Goal: Task Accomplishment & Management: Use online tool/utility

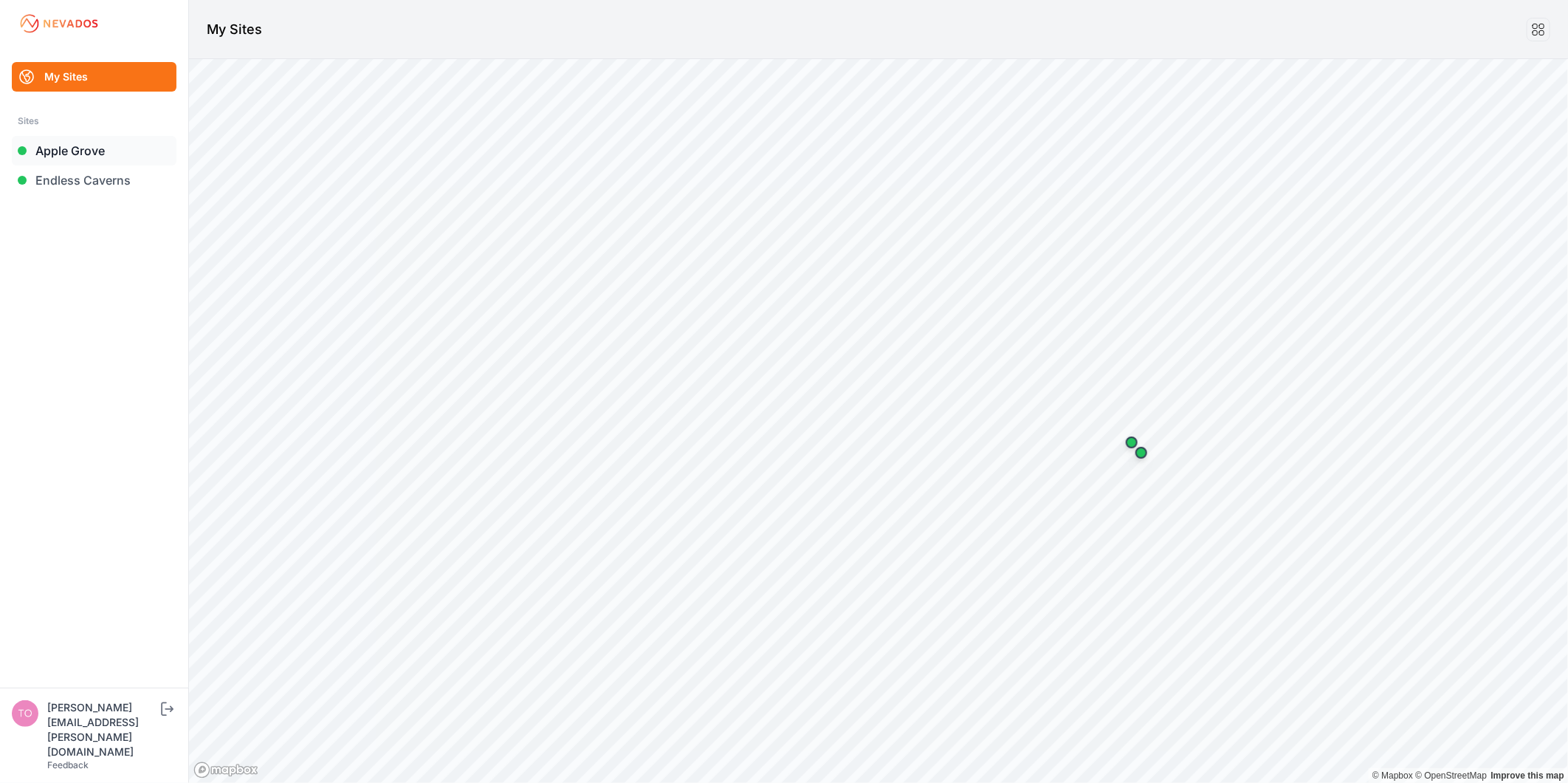
click at [99, 143] on link "Apple Grove" at bounding box center [94, 151] width 164 height 30
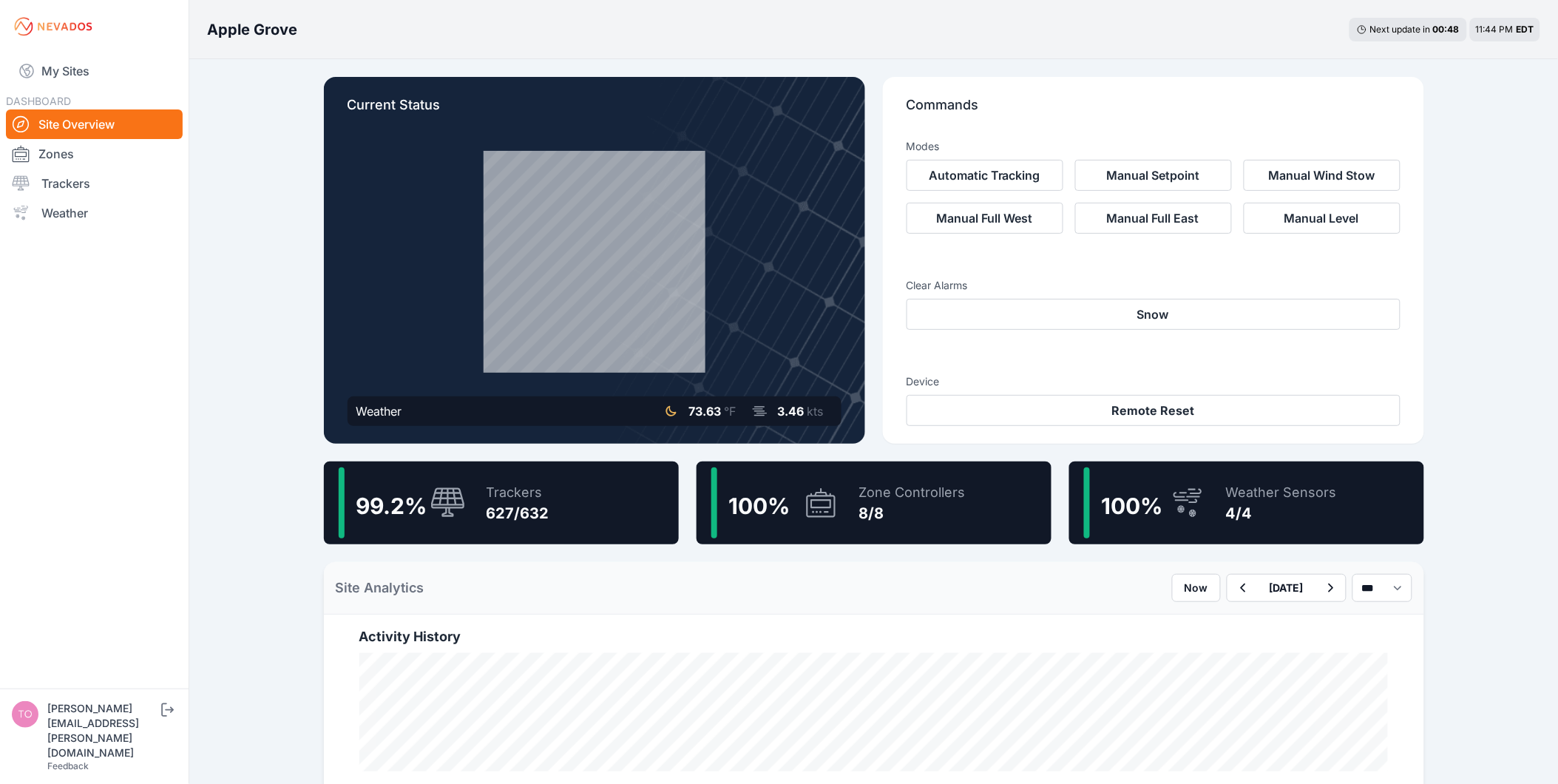
click at [560, 496] on div "99.2 % Trackers 627/632" at bounding box center [501, 503] width 355 height 83
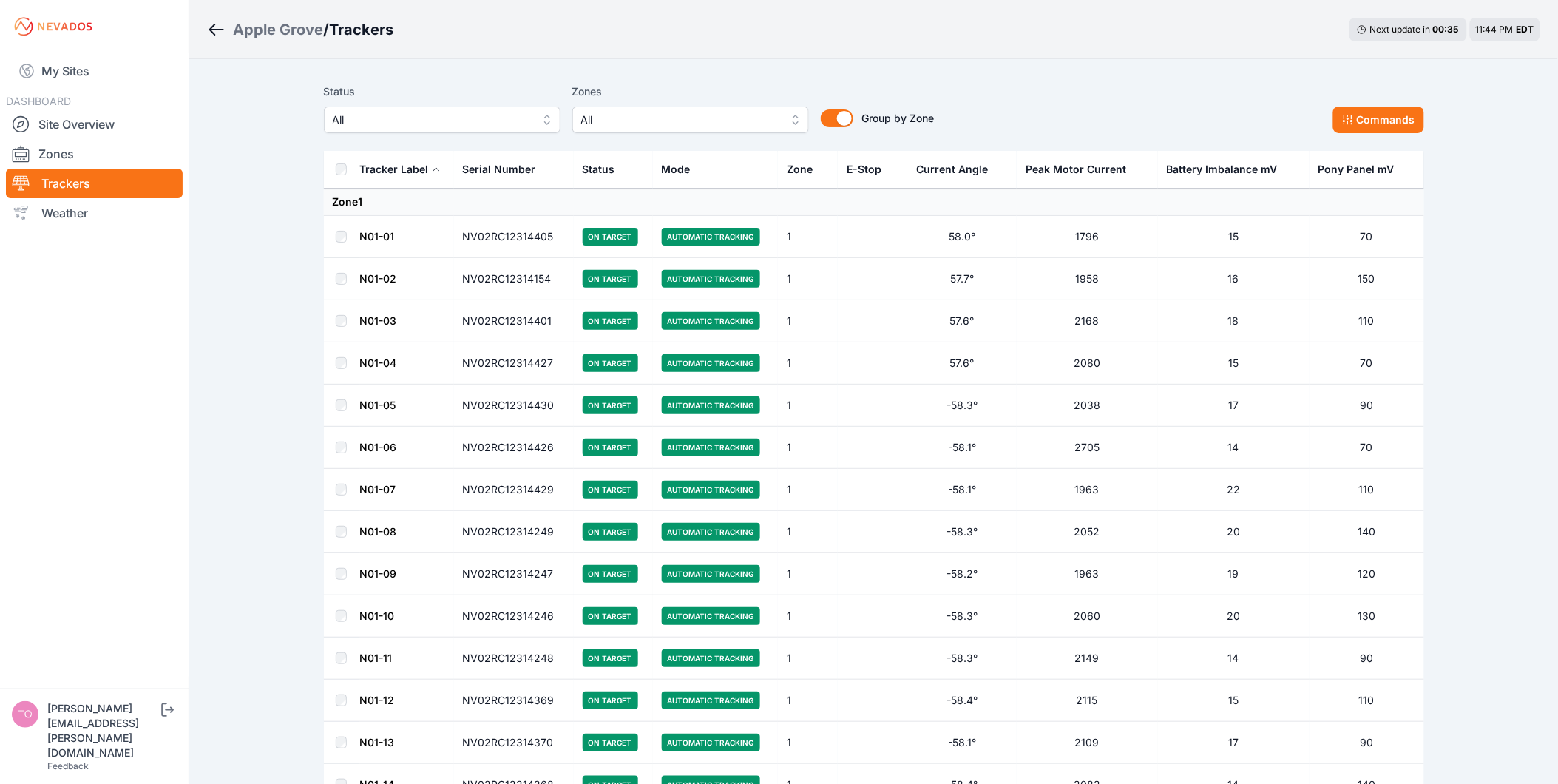
click at [474, 120] on span "All" at bounding box center [432, 119] width 198 height 18
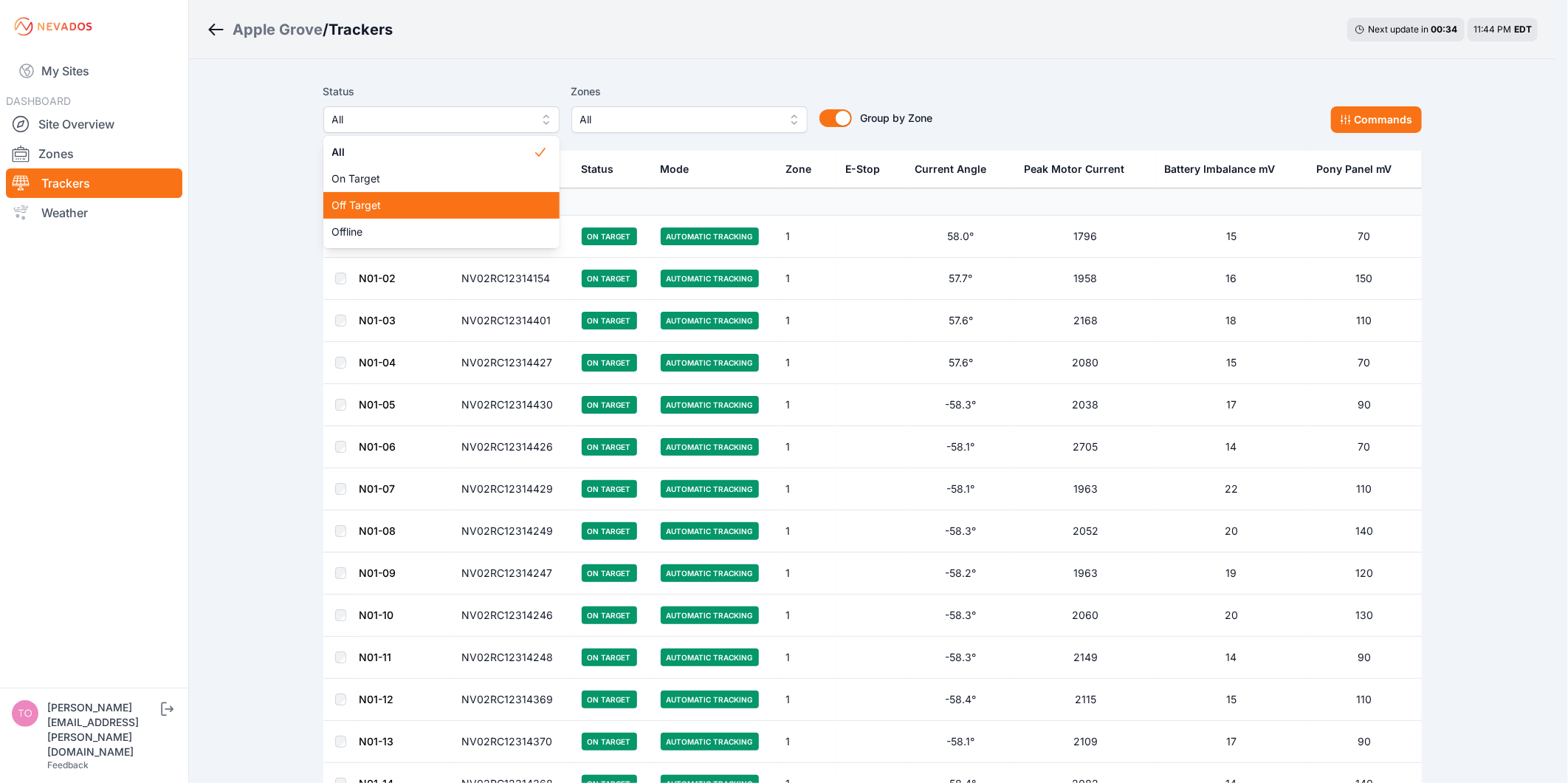
click at [459, 212] on span "Off Target" at bounding box center [433, 205] width 201 height 15
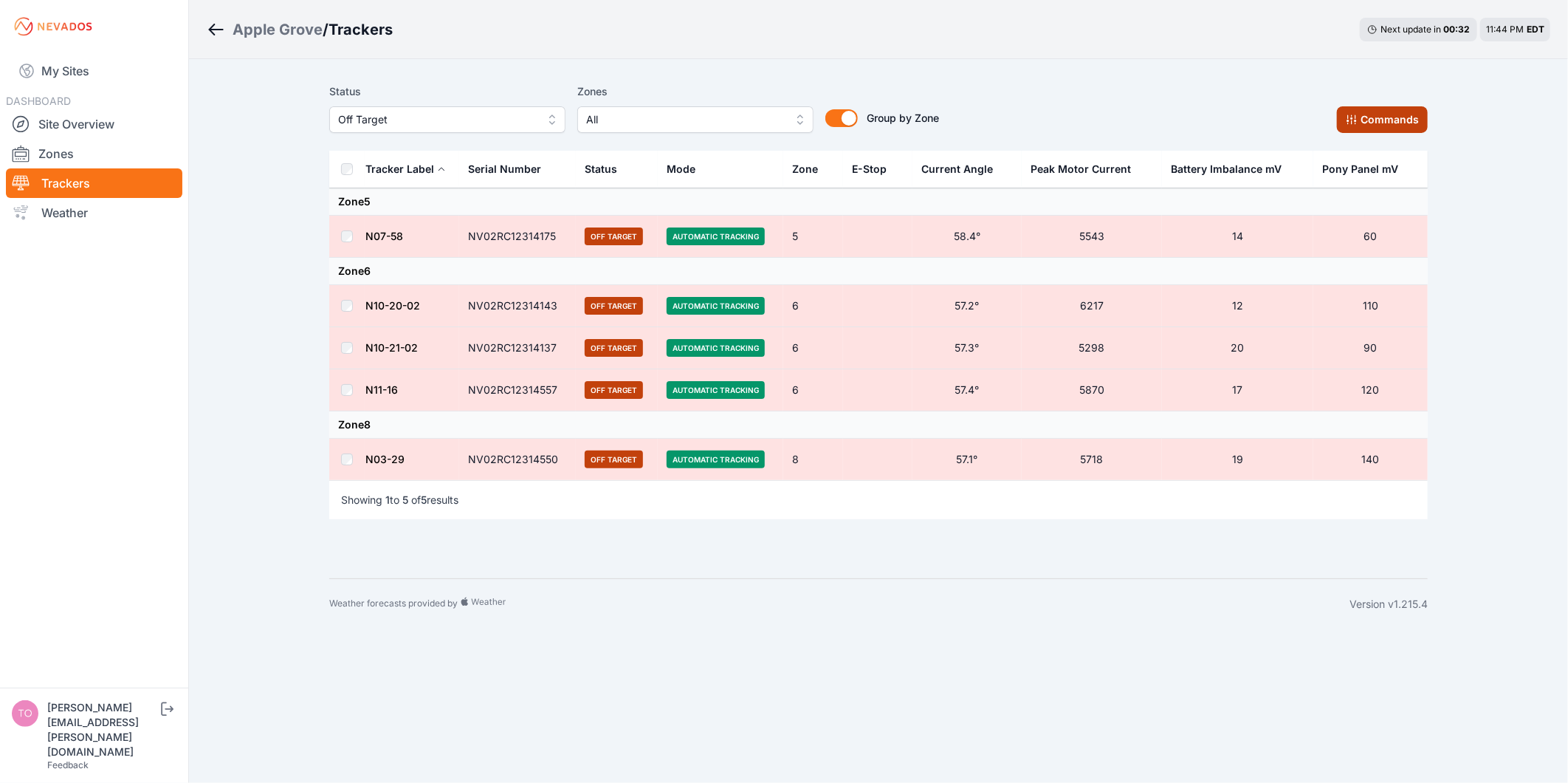
click at [1388, 128] on button "Commands" at bounding box center [1382, 119] width 90 height 27
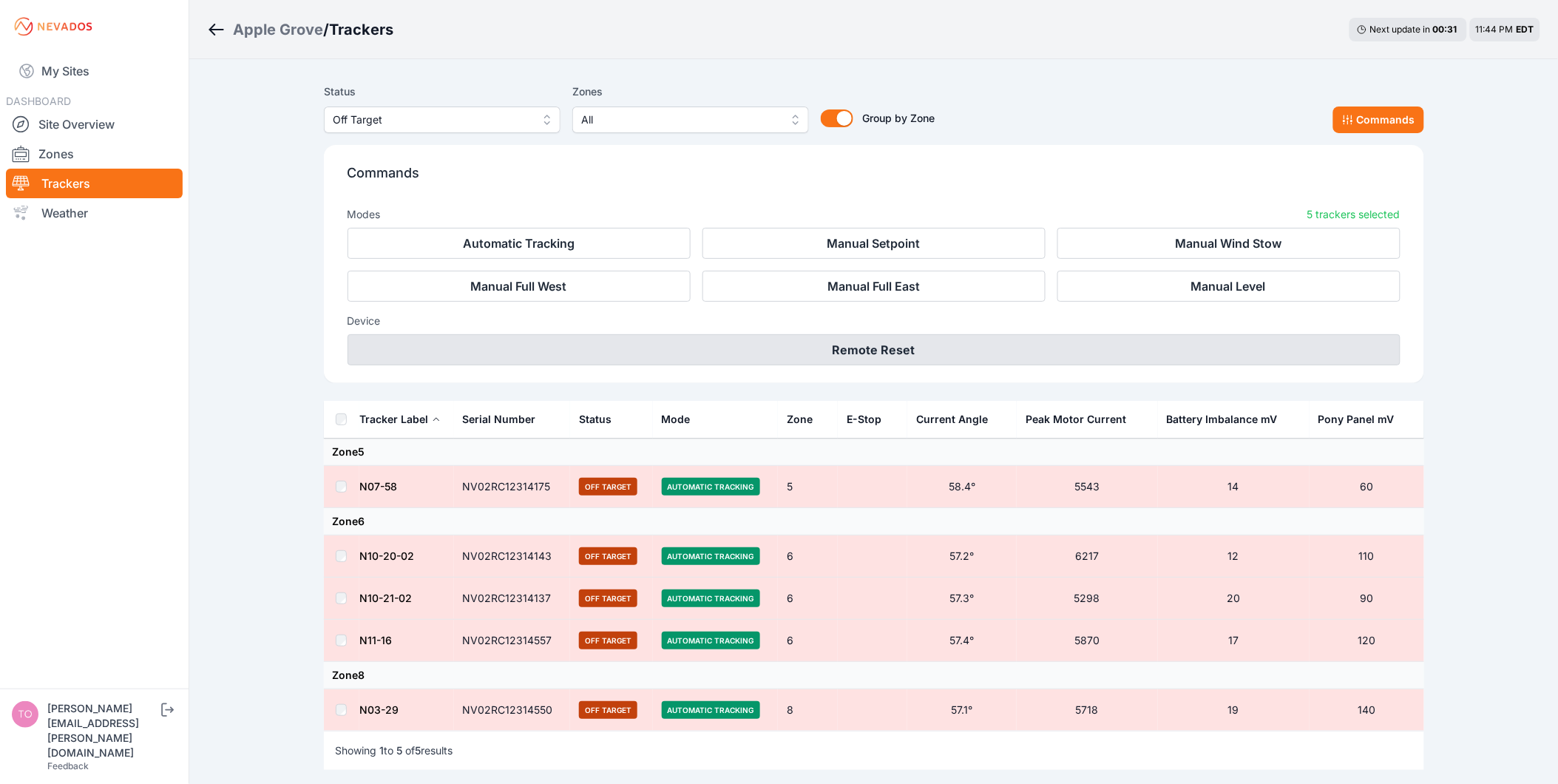
click at [1018, 349] on button "Remote Reset" at bounding box center [874, 350] width 1053 height 31
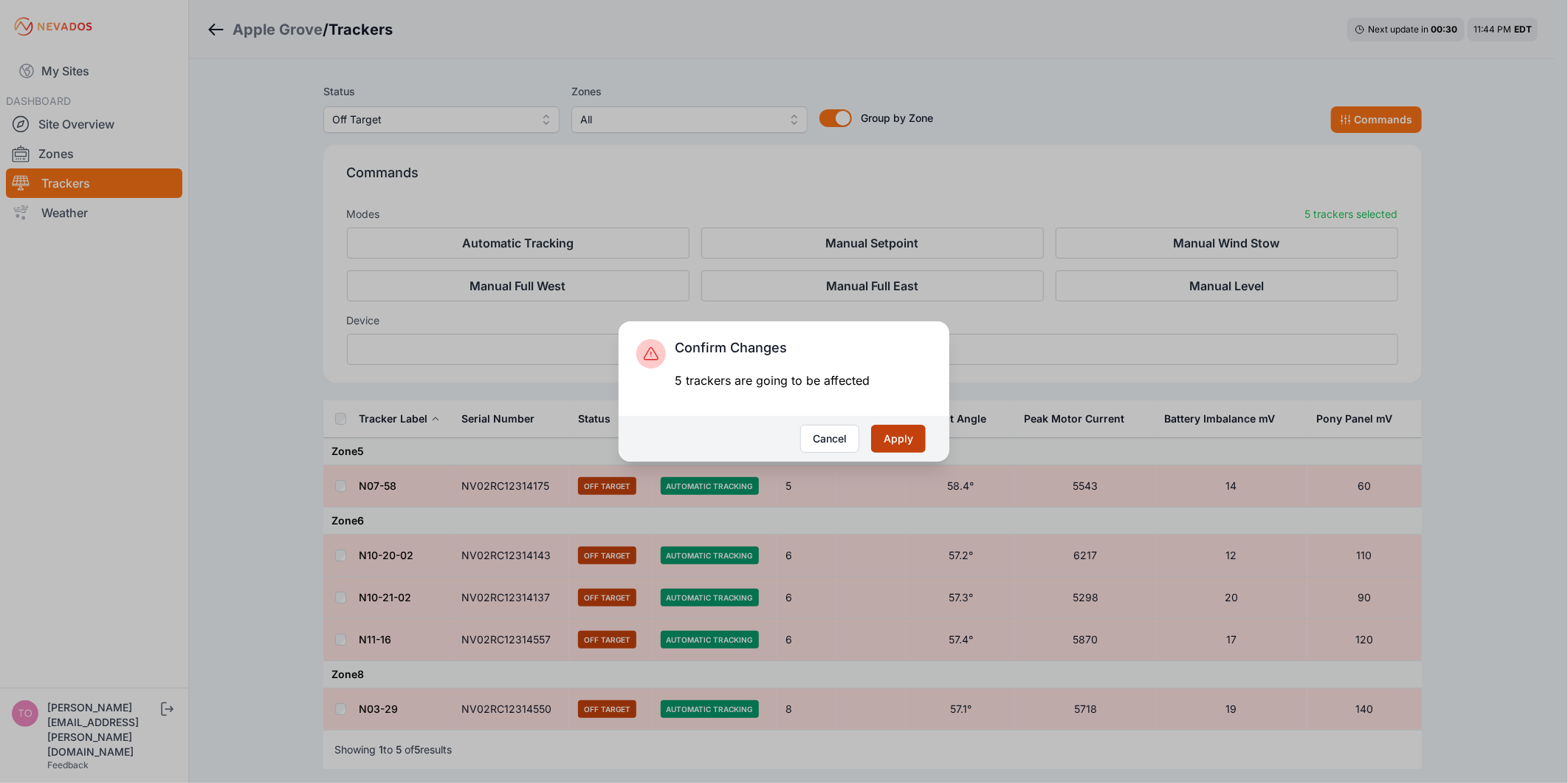
click at [899, 433] on button "Apply" at bounding box center [898, 439] width 54 height 28
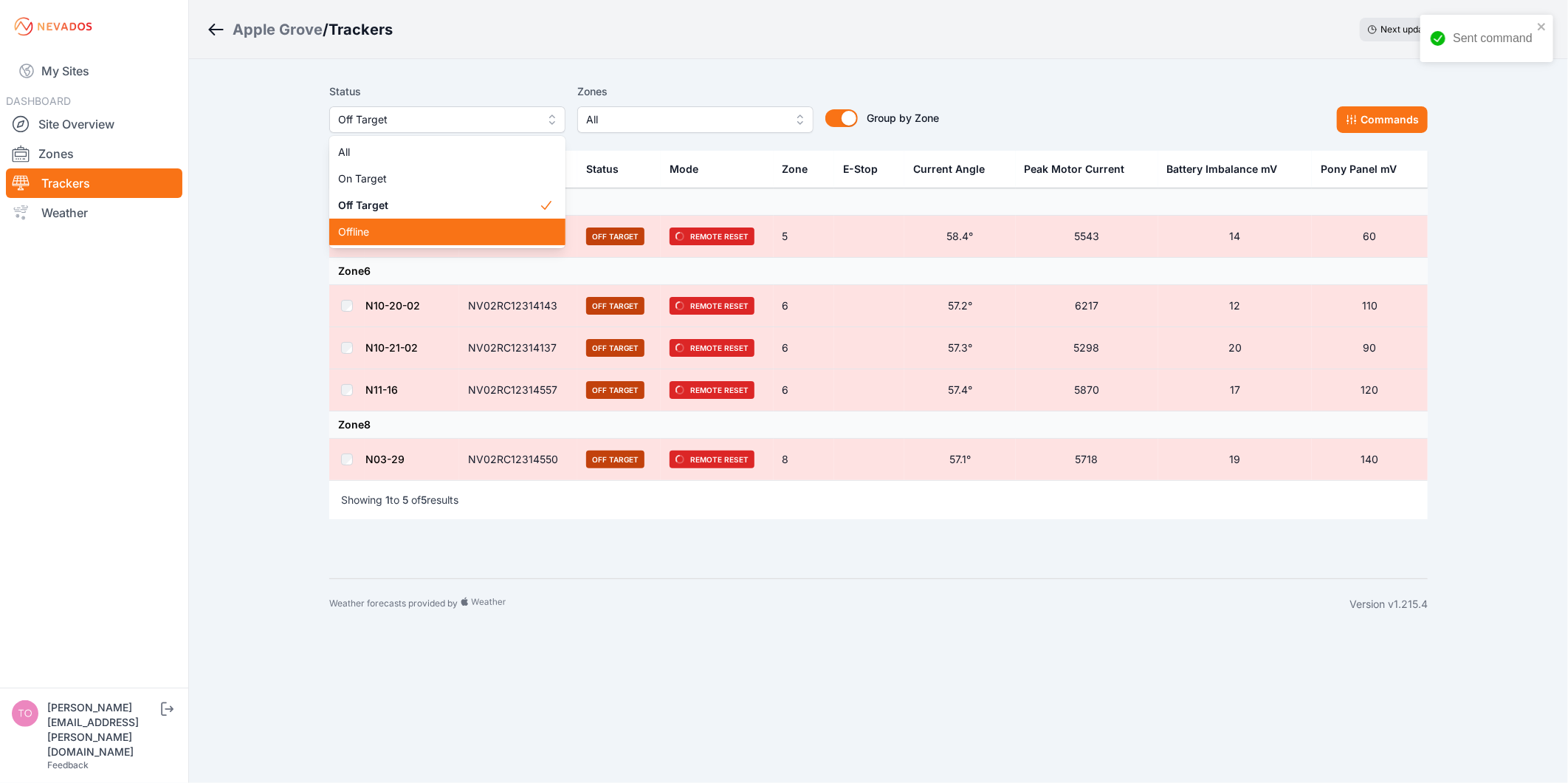
click at [439, 238] on span "Offline" at bounding box center [438, 232] width 201 height 15
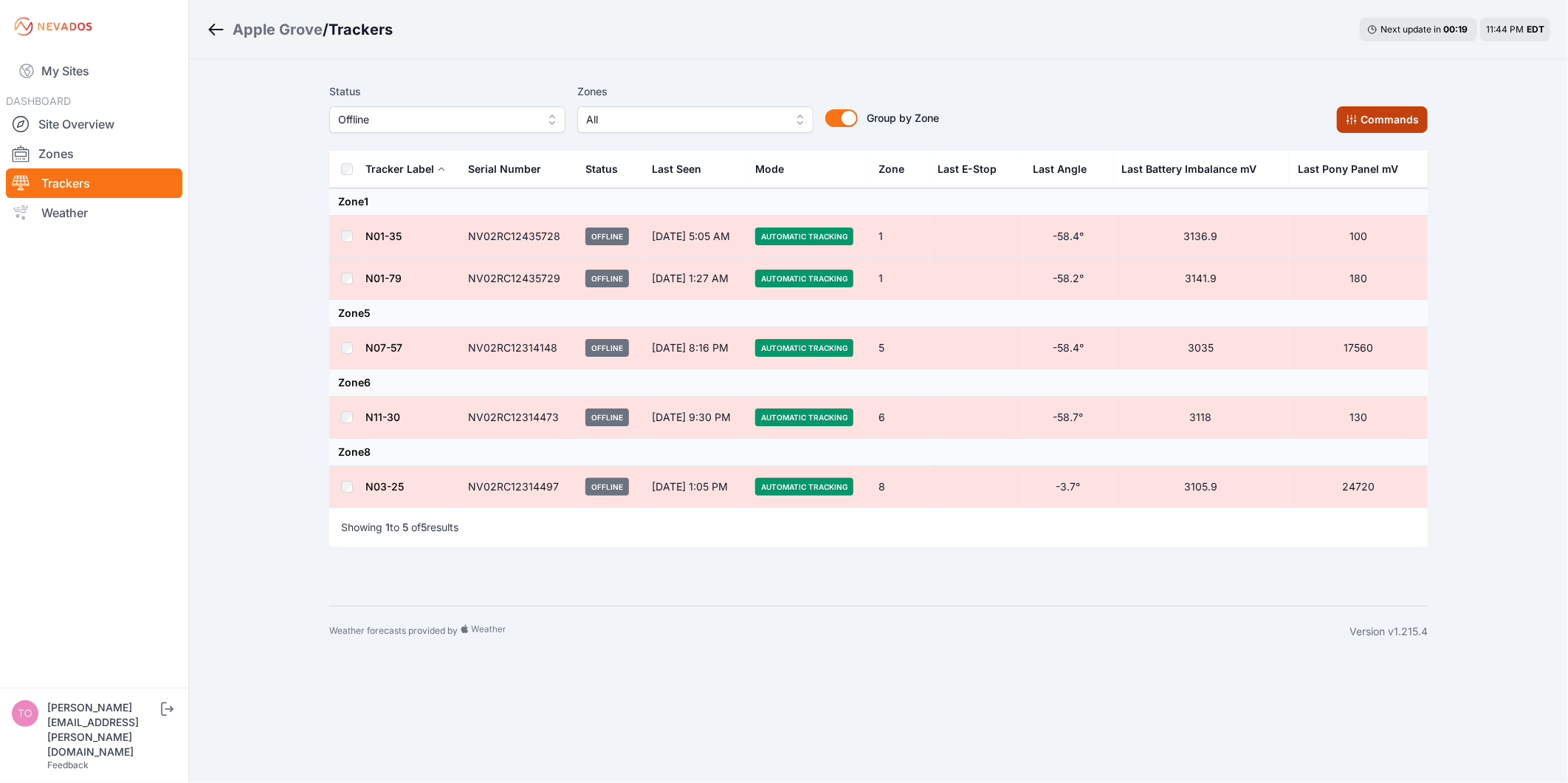
click at [1384, 113] on button "Commands" at bounding box center [1382, 119] width 90 height 27
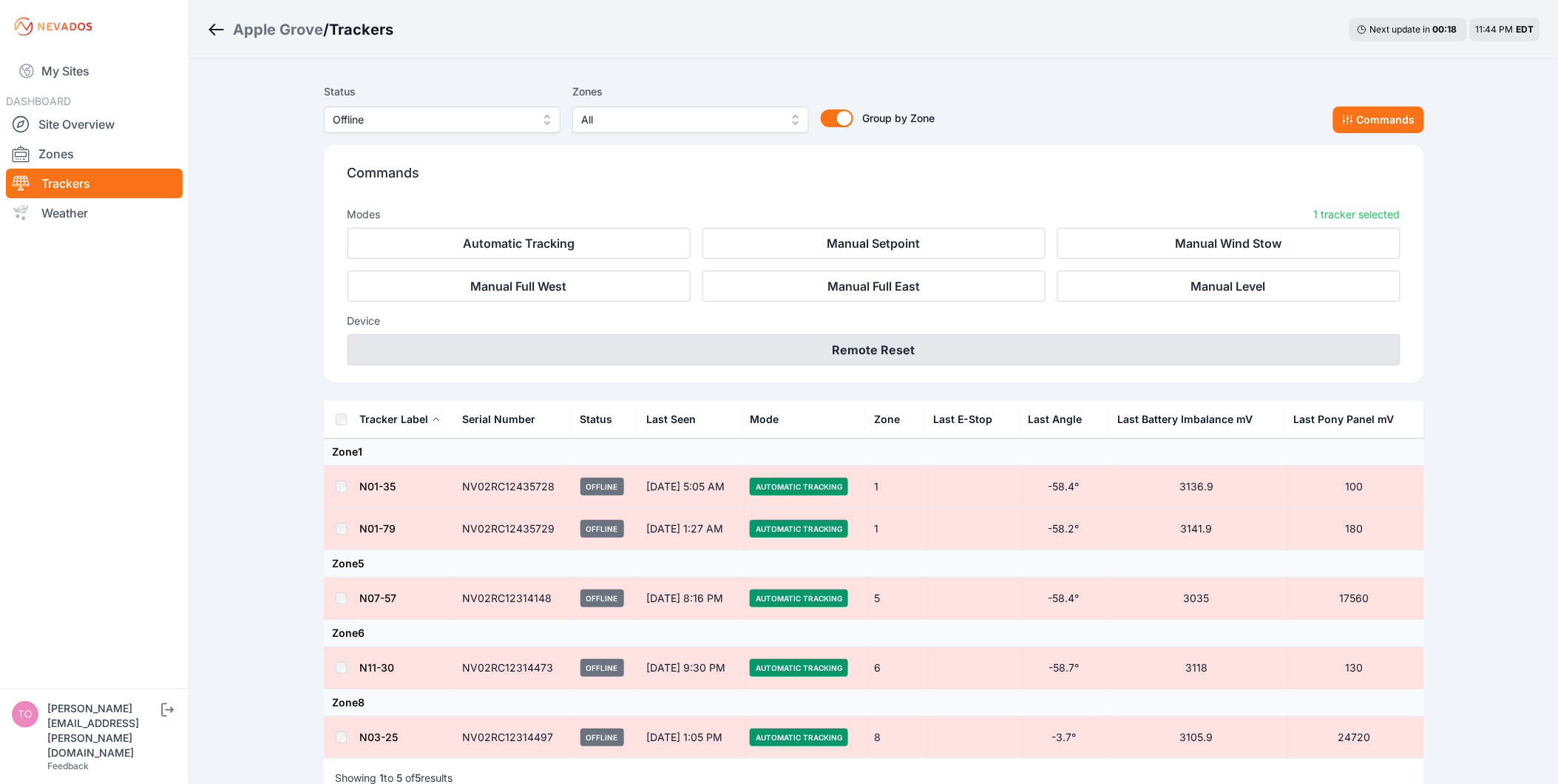
click at [955, 356] on button "Remote Reset" at bounding box center [874, 350] width 1053 height 31
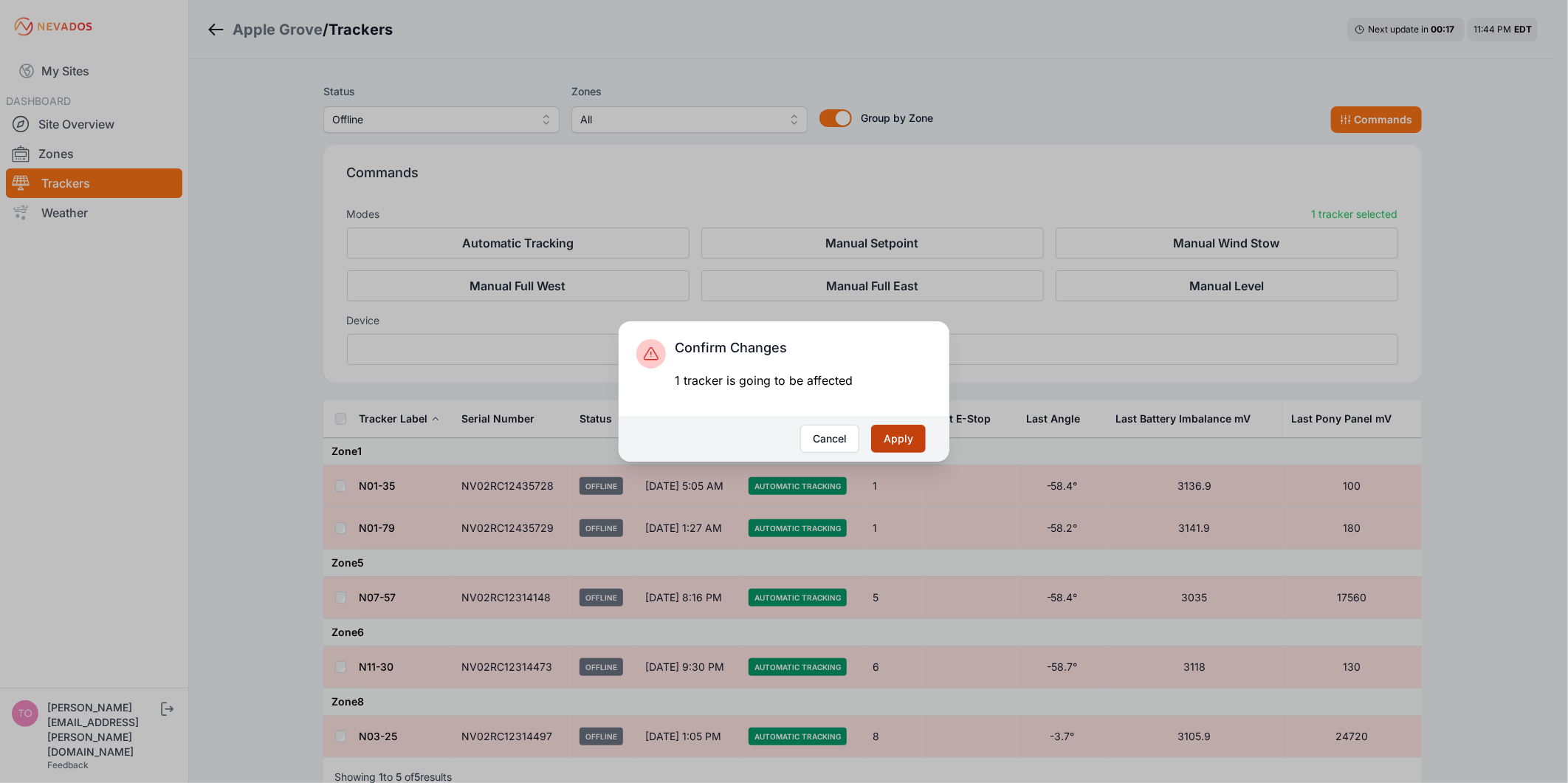
click at [916, 439] on button "Apply" at bounding box center [898, 439] width 54 height 28
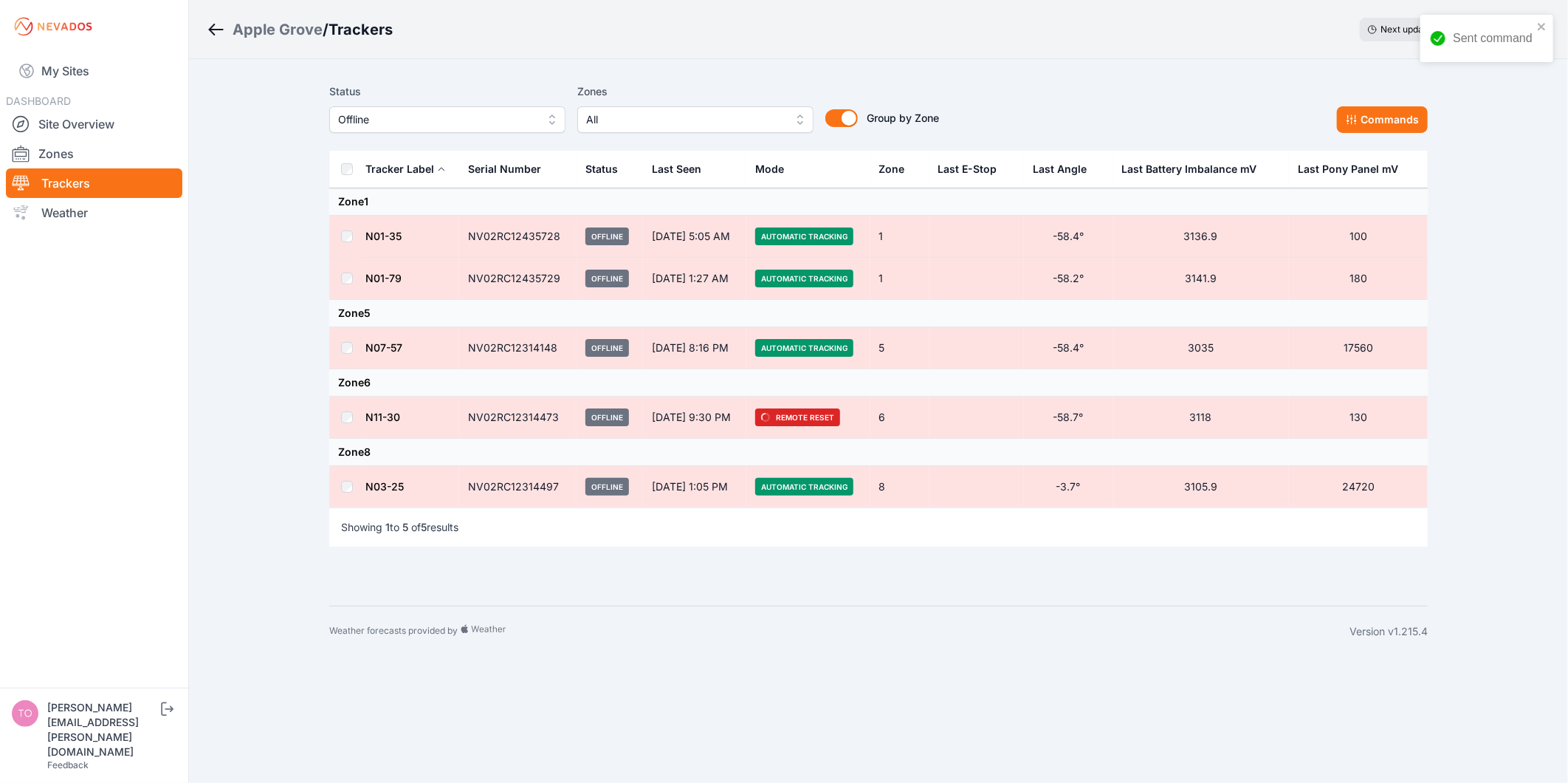
click at [357, 353] on td at bounding box center [347, 348] width 35 height 42
click at [352, 351] on td at bounding box center [347, 348] width 35 height 42
click at [1381, 127] on button "Commands" at bounding box center [1382, 119] width 90 height 27
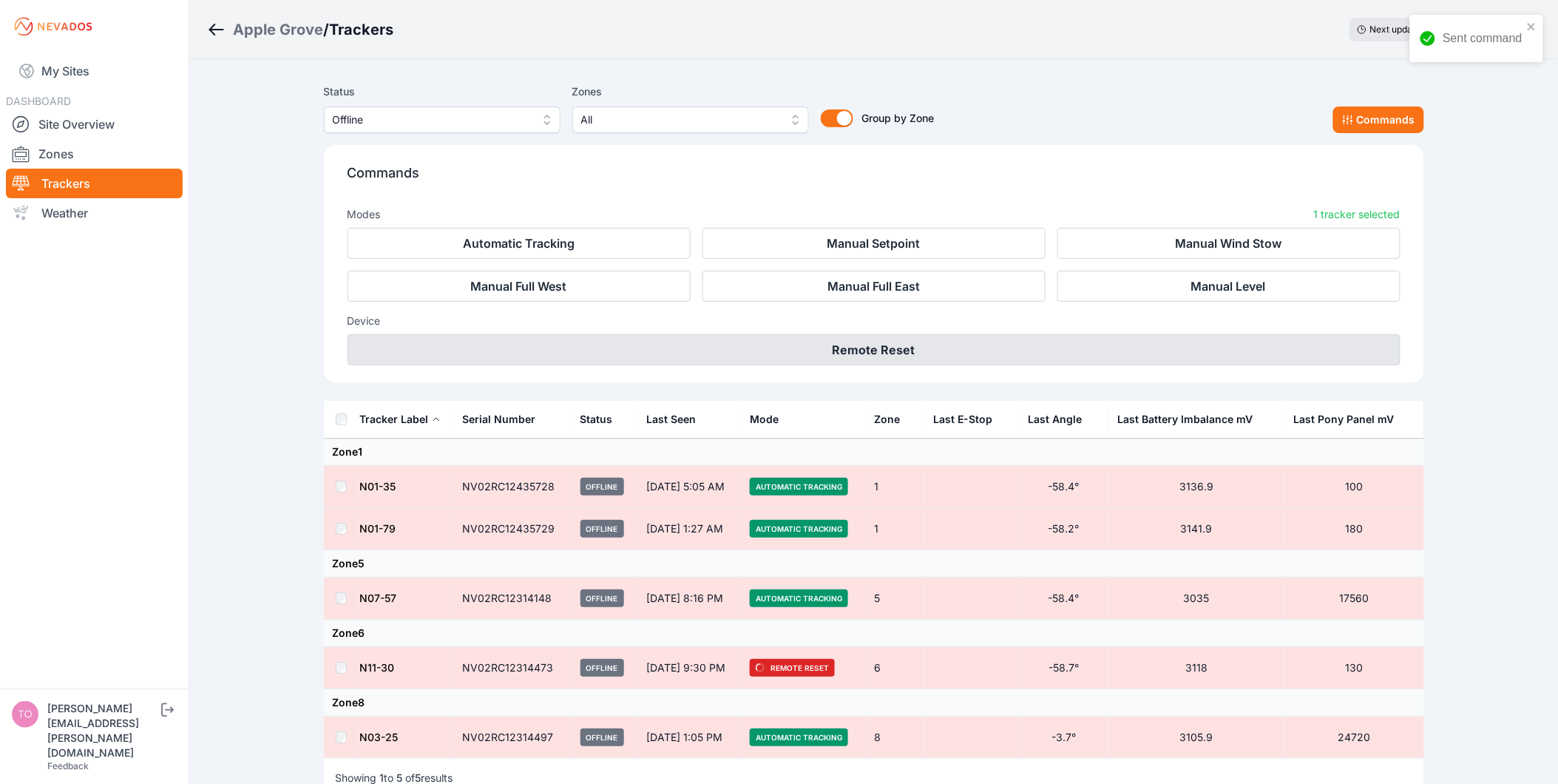
click at [1191, 350] on button "Remote Reset" at bounding box center [874, 350] width 1053 height 31
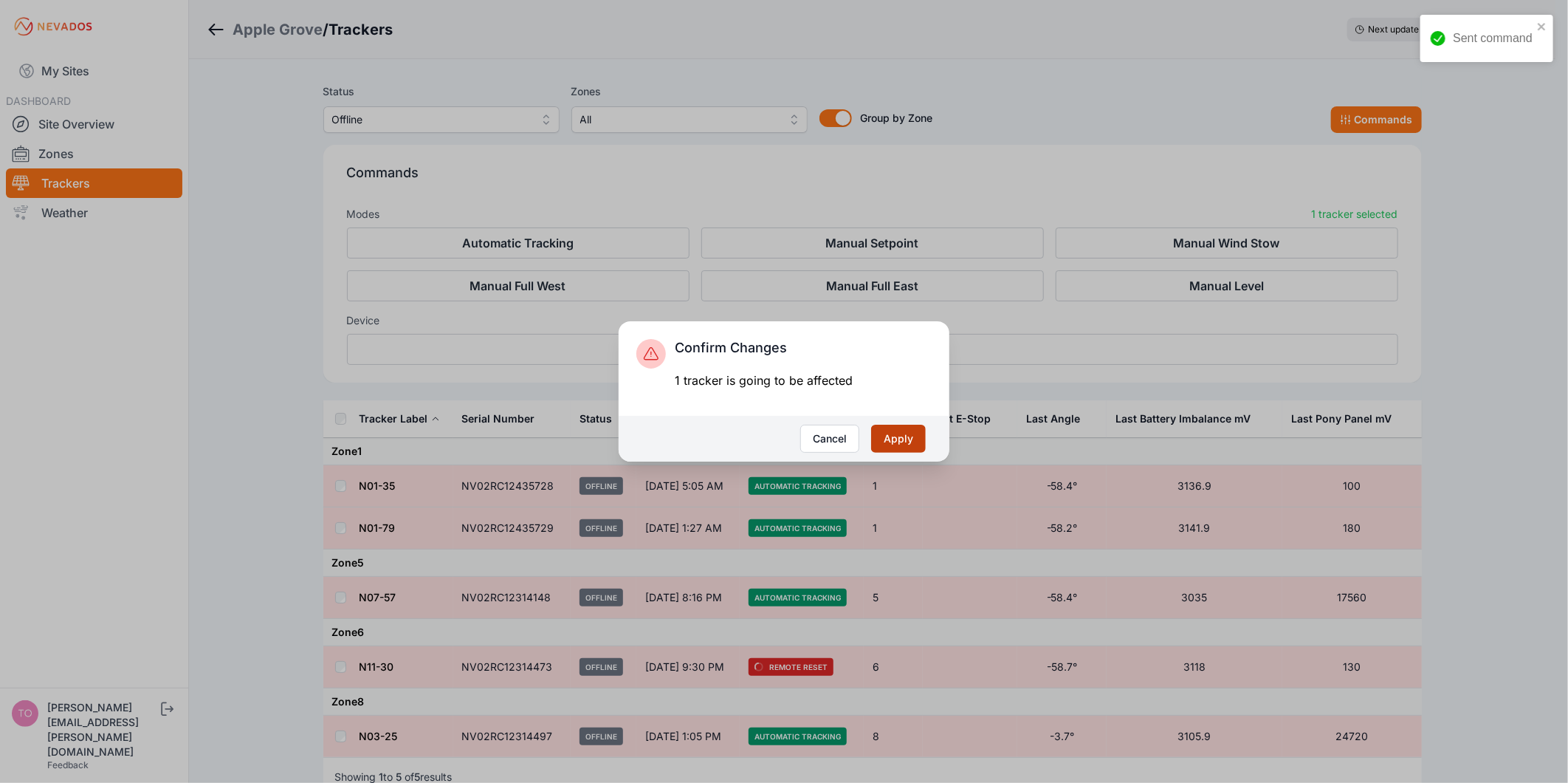
click at [891, 440] on button "Apply" at bounding box center [898, 439] width 54 height 28
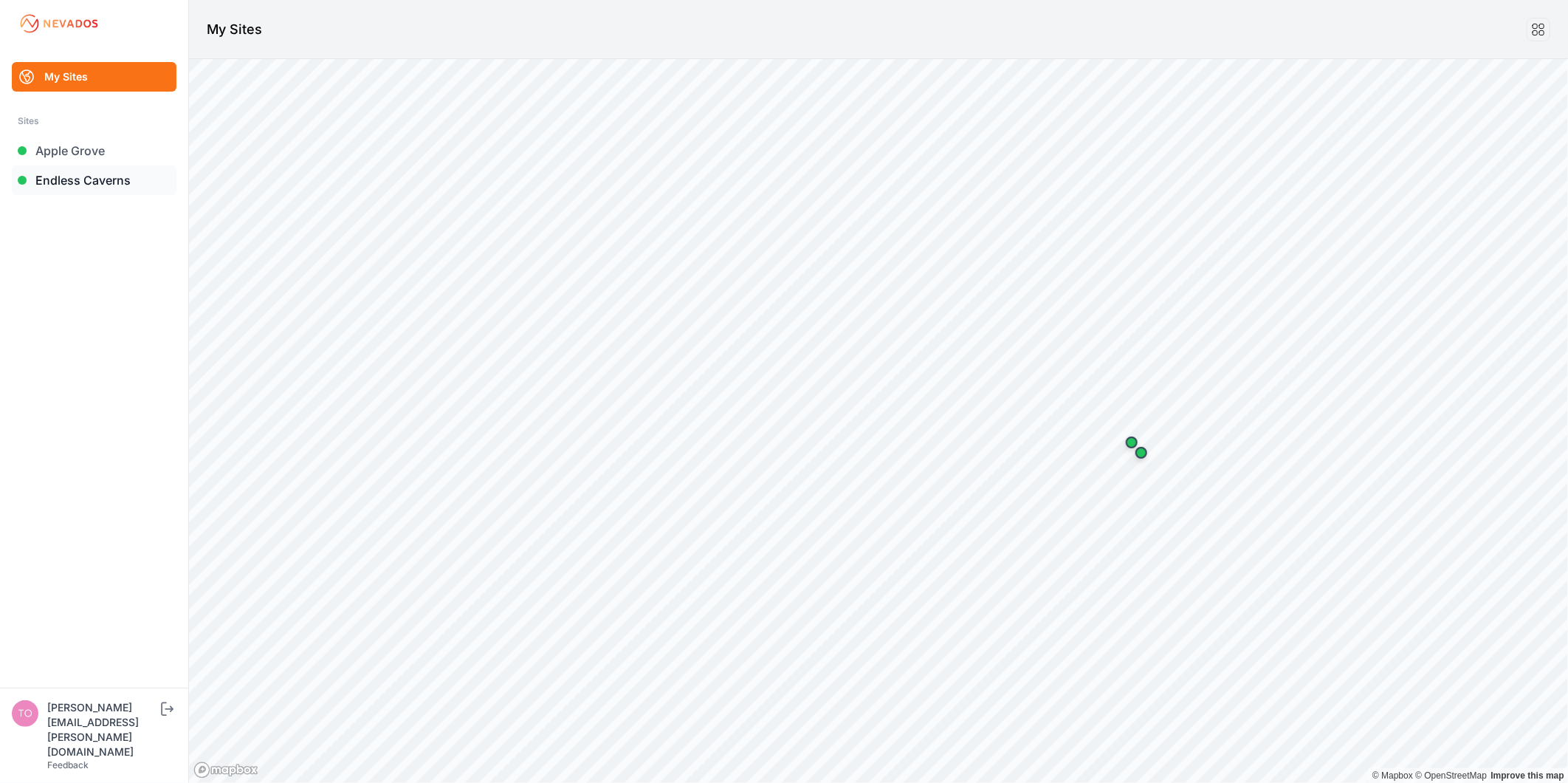
click at [120, 183] on link "Endless Caverns" at bounding box center [94, 180] width 164 height 30
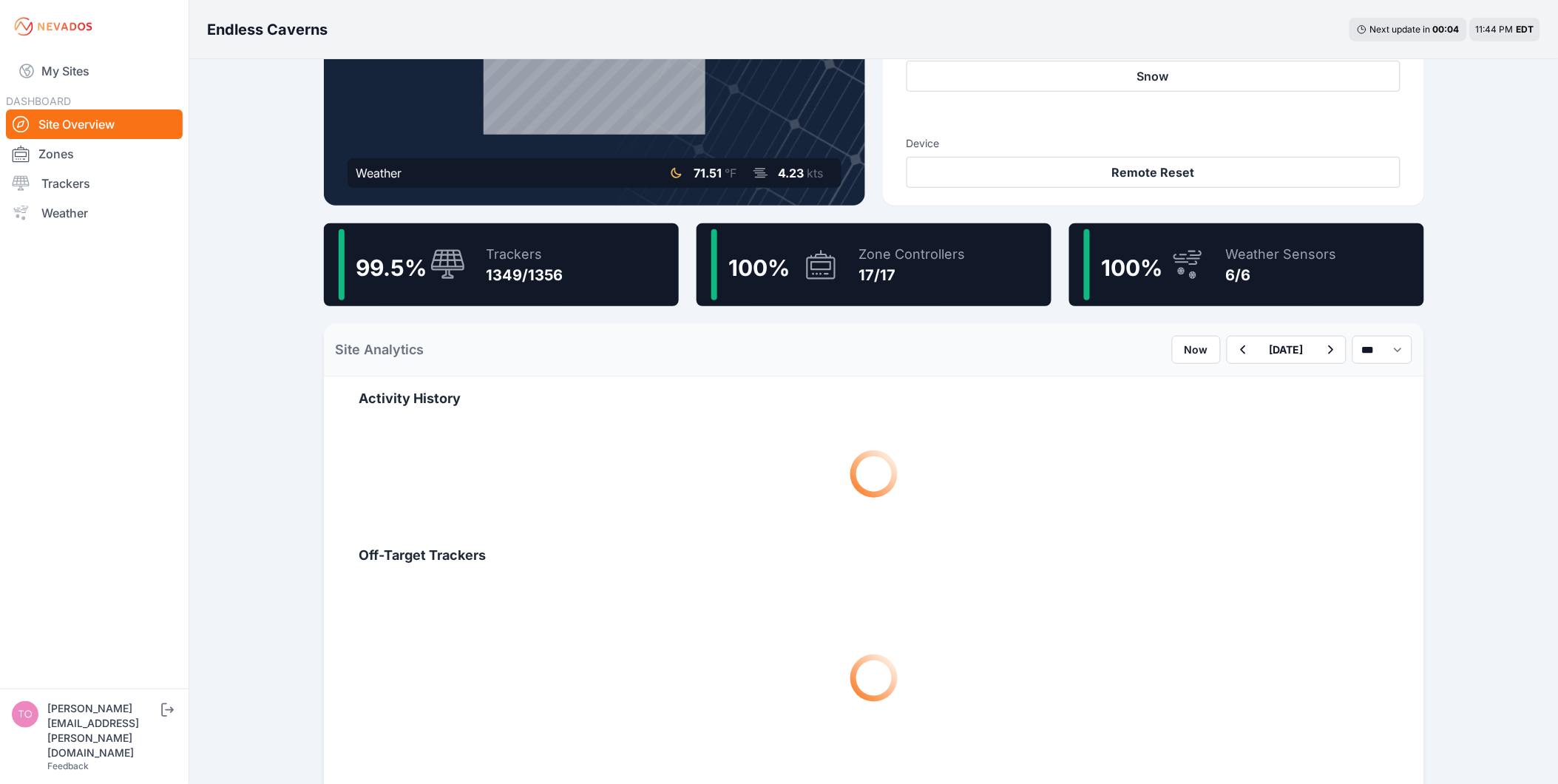
scroll to position [246, 0]
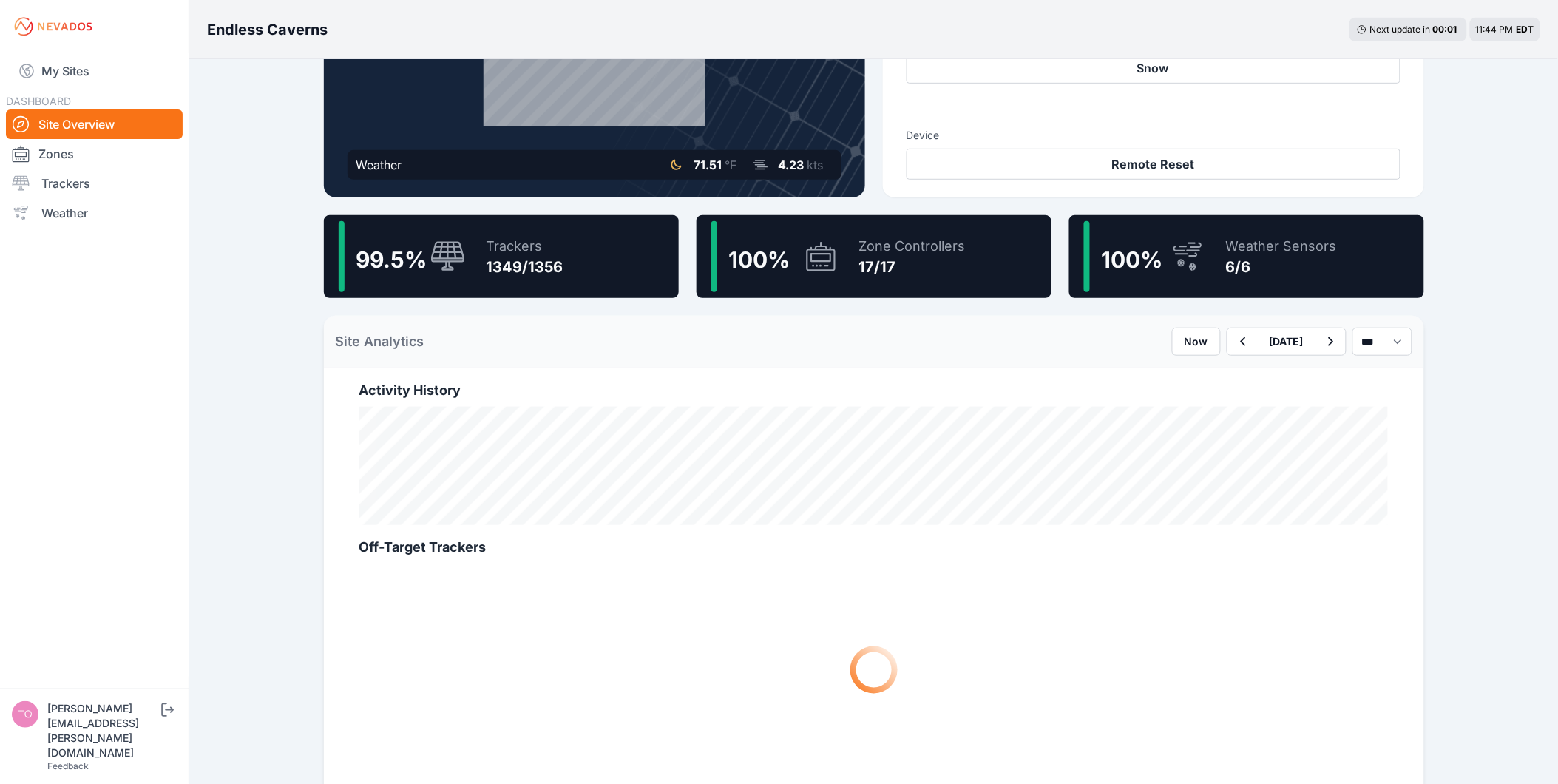
click at [506, 257] on div "1349/1356" at bounding box center [524, 267] width 77 height 20
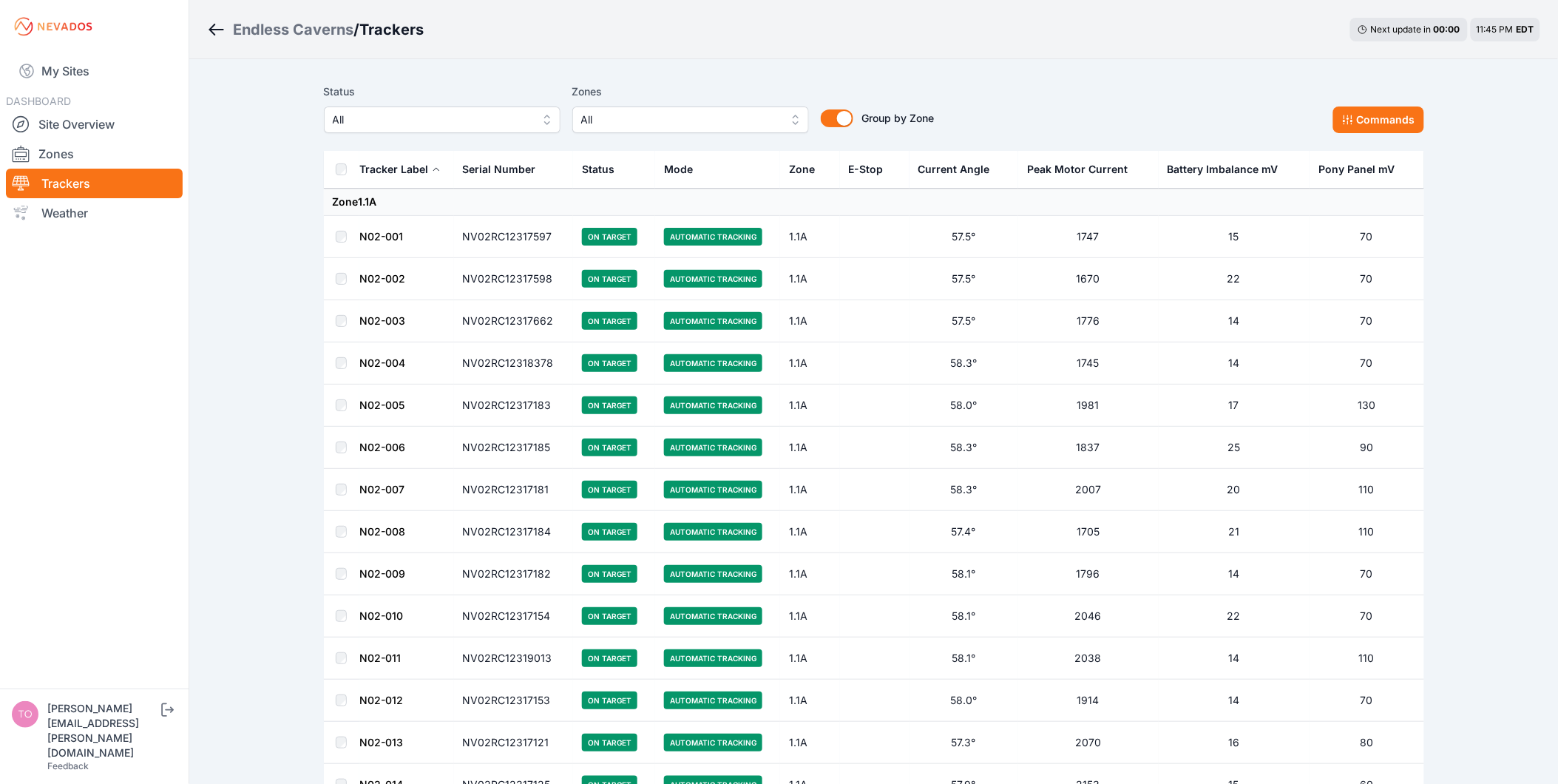
click at [478, 108] on button "All" at bounding box center [442, 119] width 237 height 27
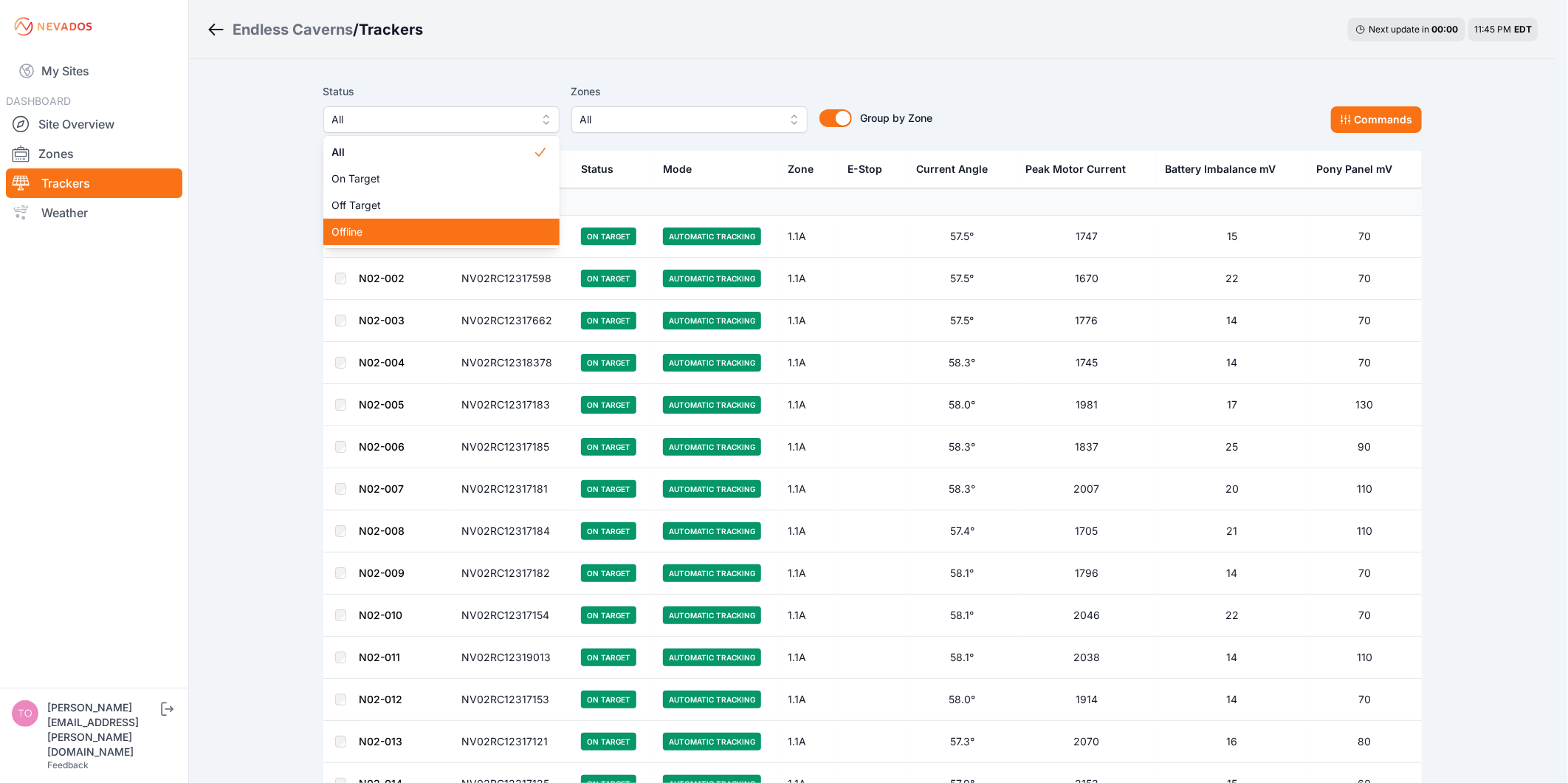
click at [449, 233] on span "Offline" at bounding box center [433, 232] width 201 height 15
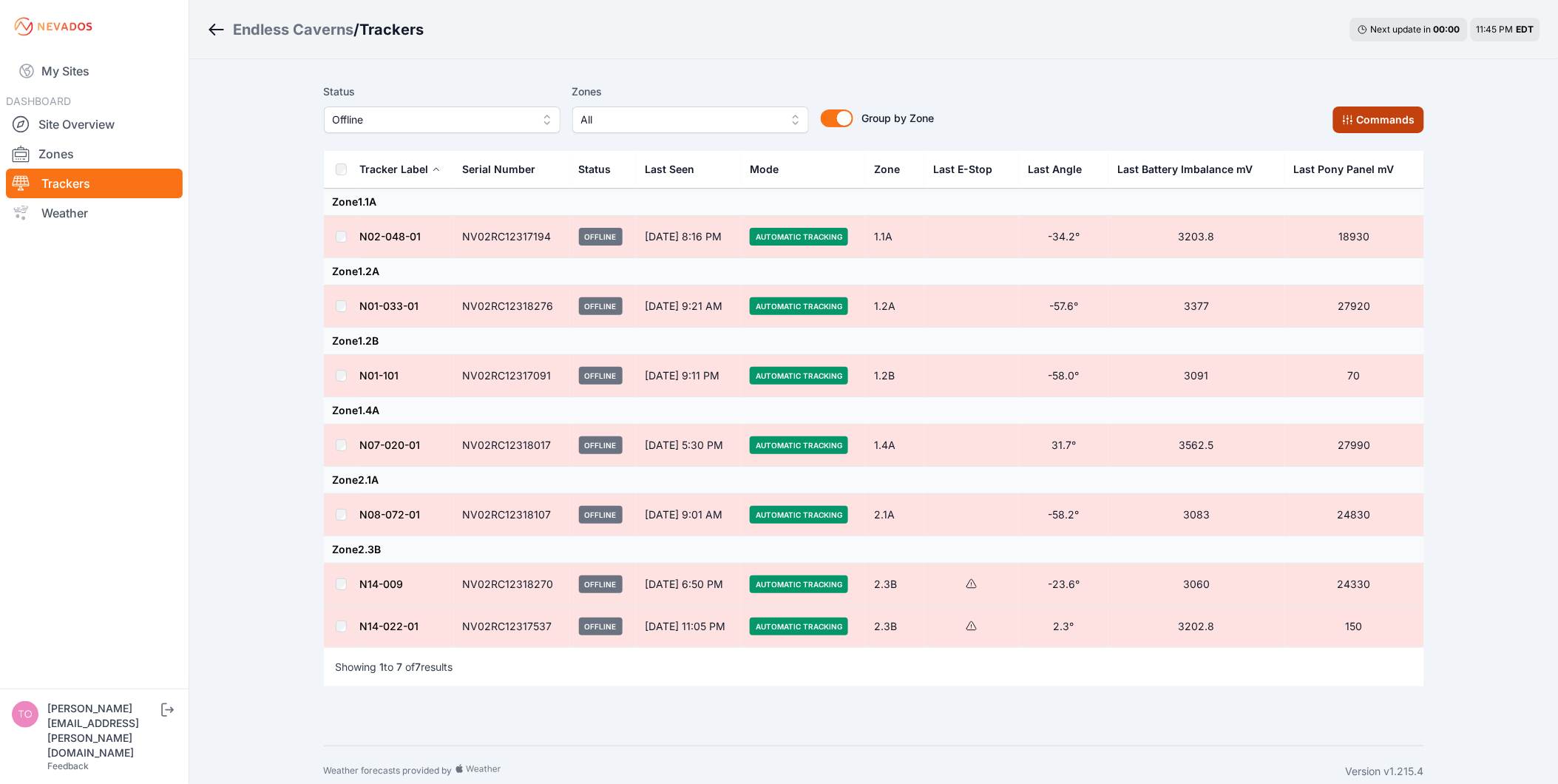
click at [1350, 116] on icon at bounding box center [1348, 119] width 12 height 12
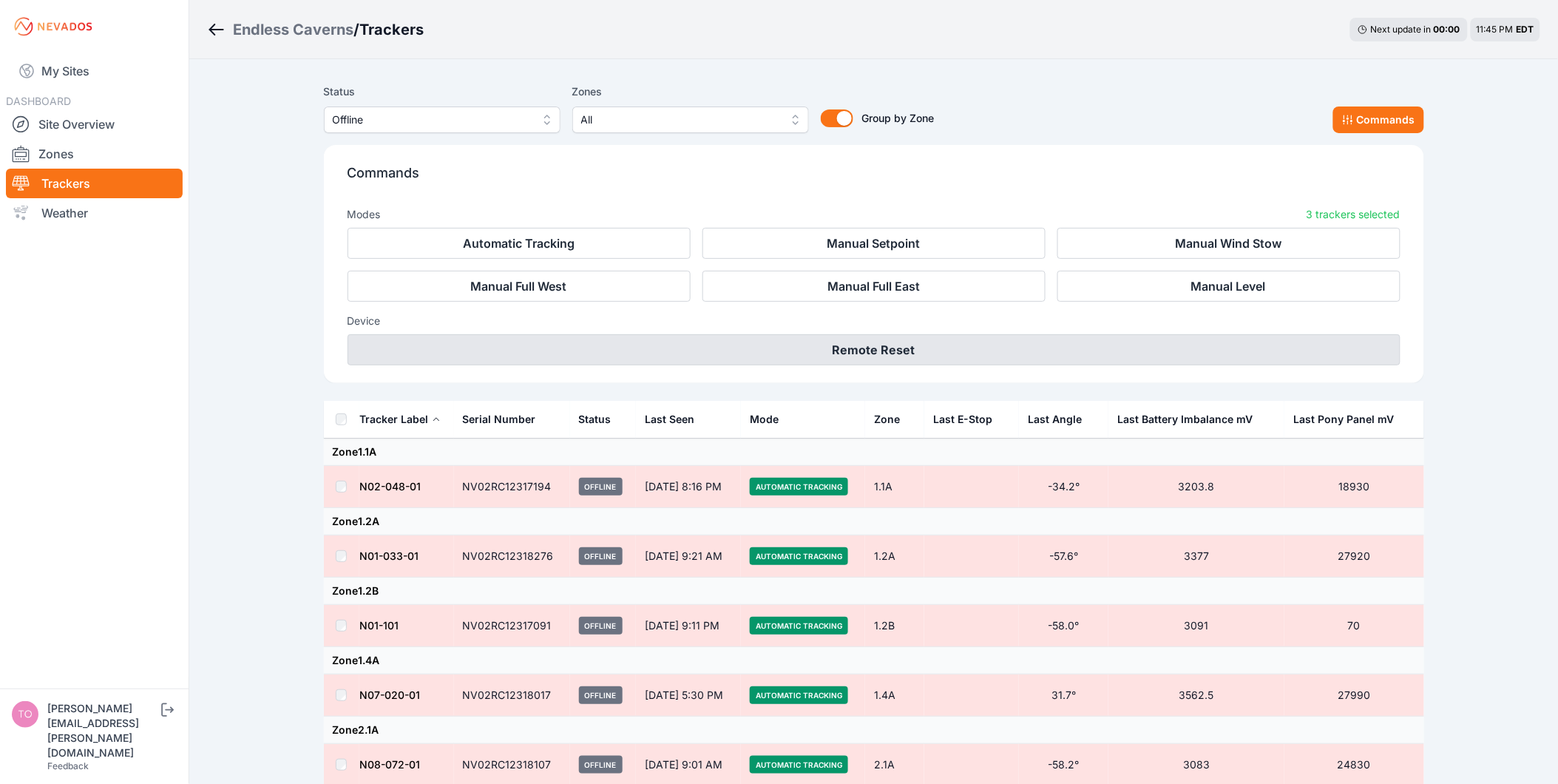
click at [867, 344] on button "Remote Reset" at bounding box center [874, 350] width 1053 height 31
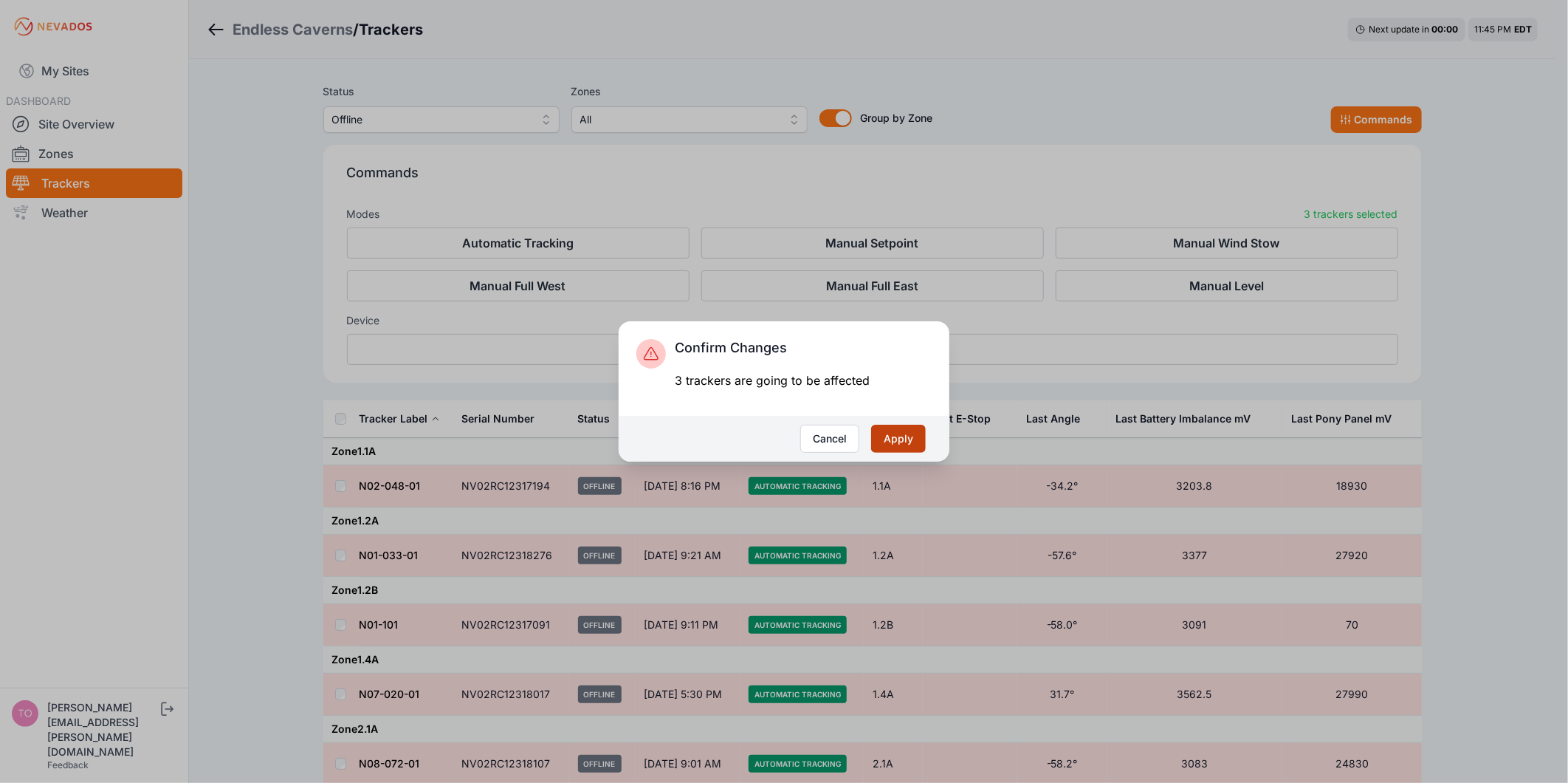
click at [906, 448] on button "Apply" at bounding box center [898, 439] width 54 height 28
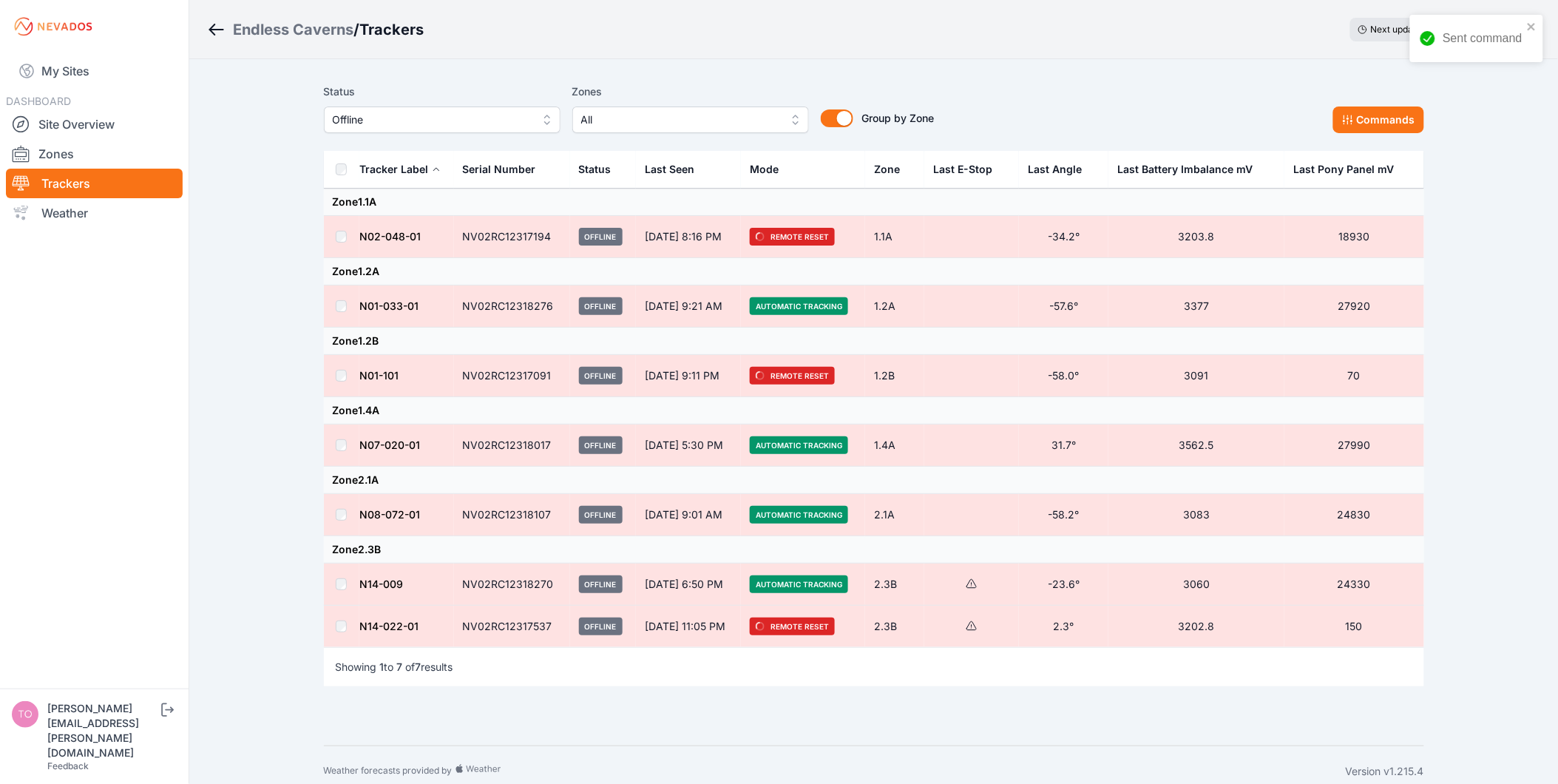
click at [499, 120] on span "Offline" at bounding box center [432, 119] width 198 height 18
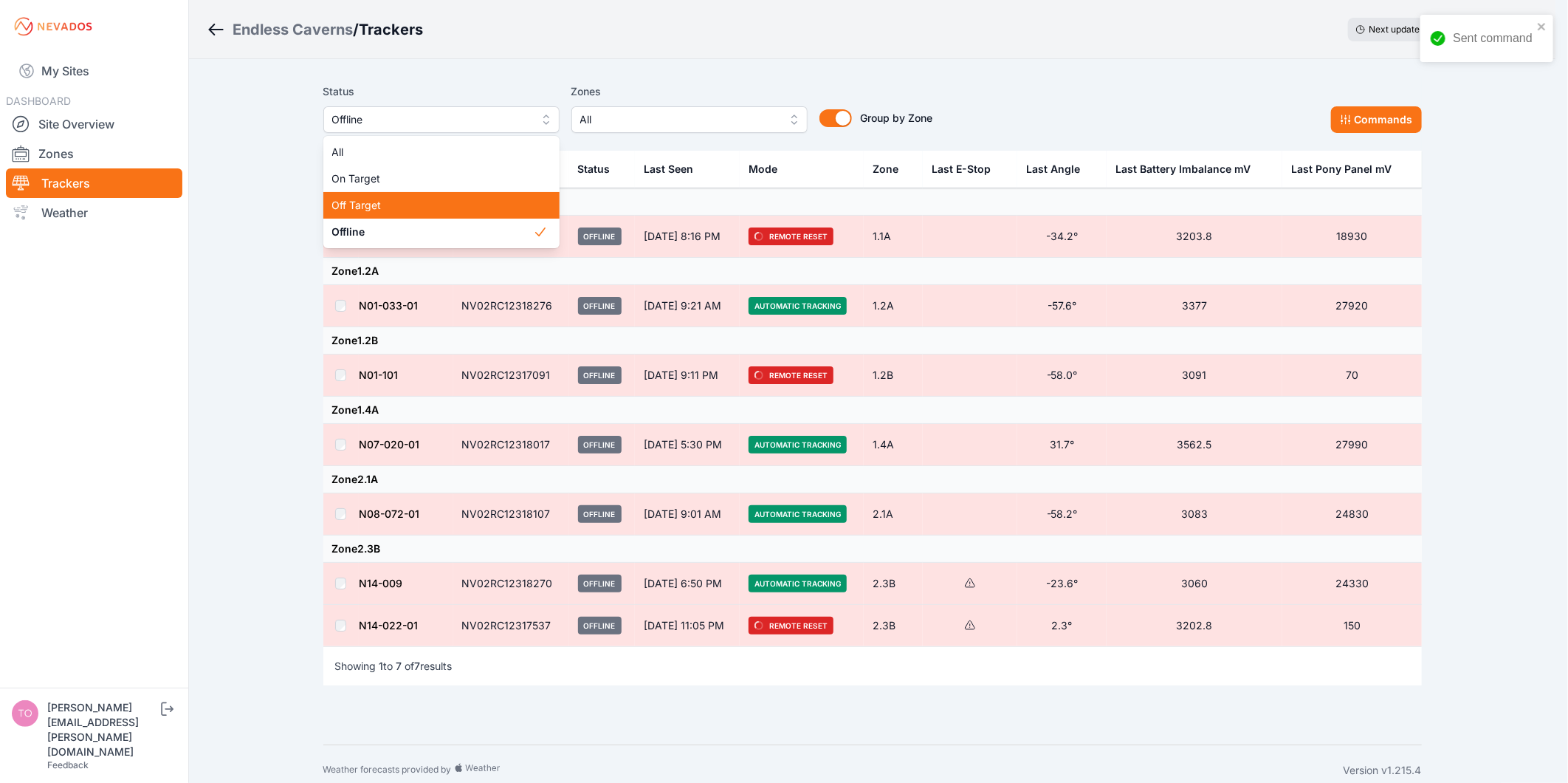
click at [476, 217] on div "Off Target" at bounding box center [441, 205] width 236 height 27
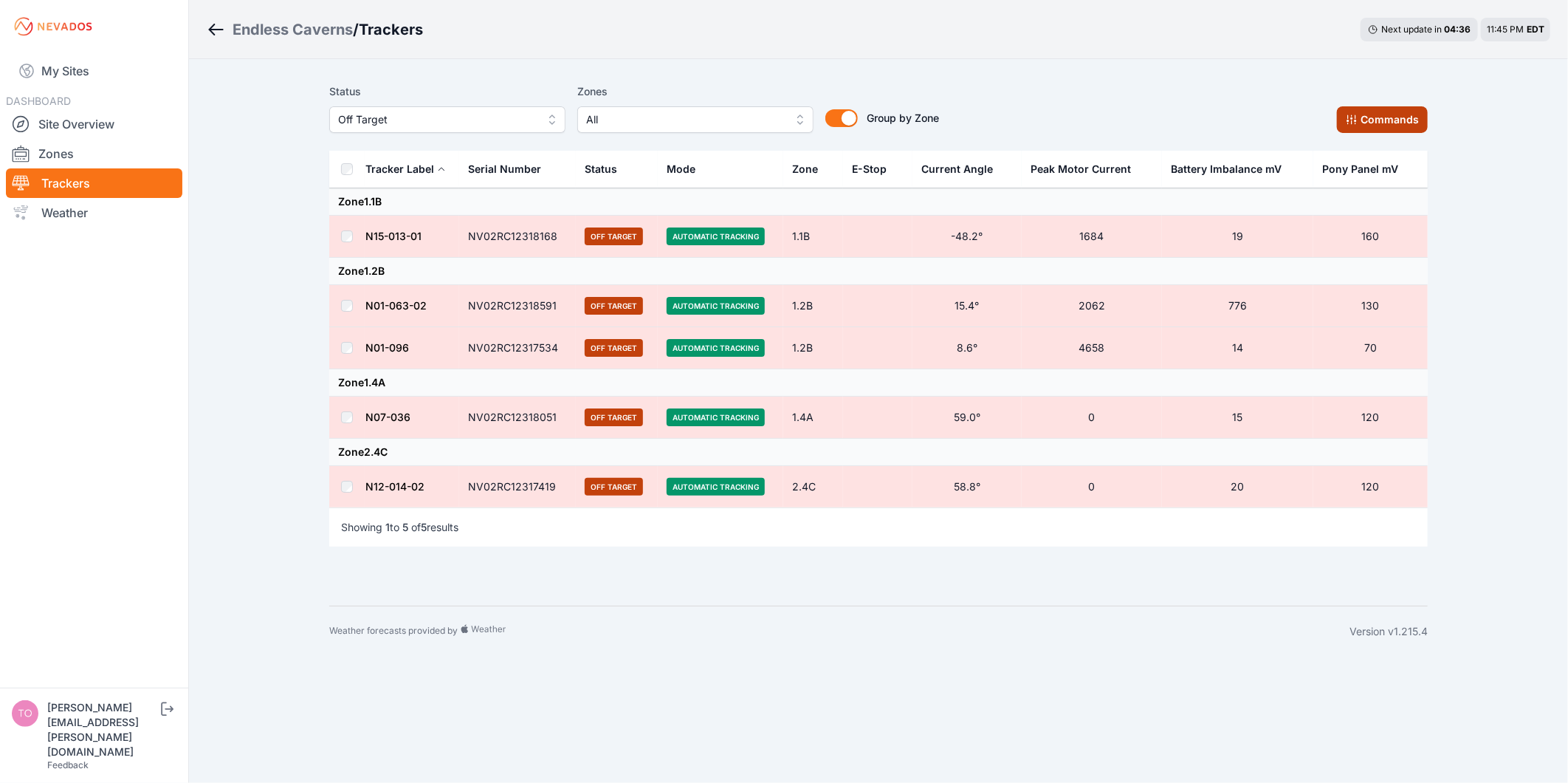
click at [1376, 130] on button "Commands" at bounding box center [1382, 119] width 90 height 27
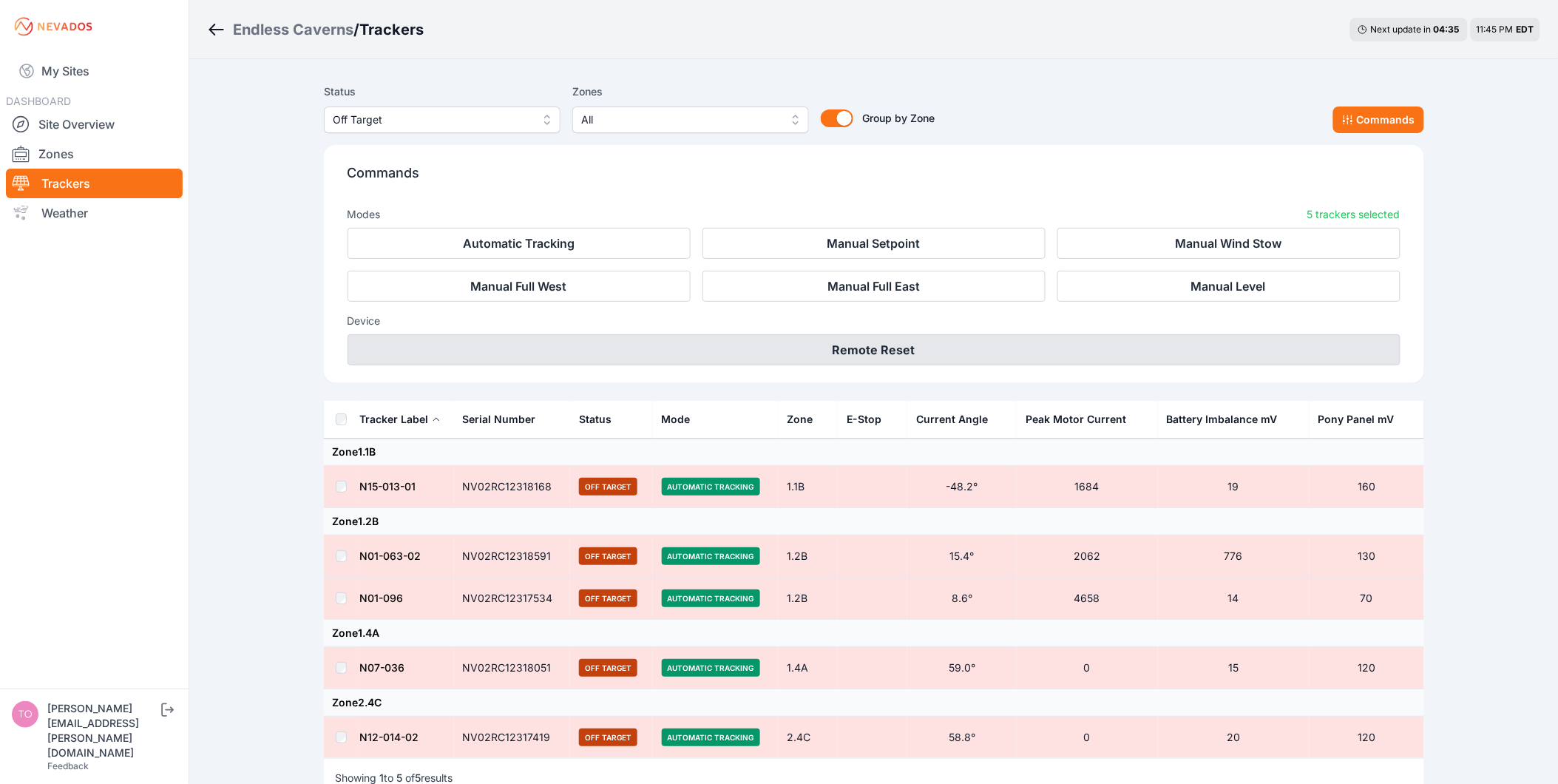
click at [1026, 353] on button "Remote Reset" at bounding box center [874, 350] width 1053 height 31
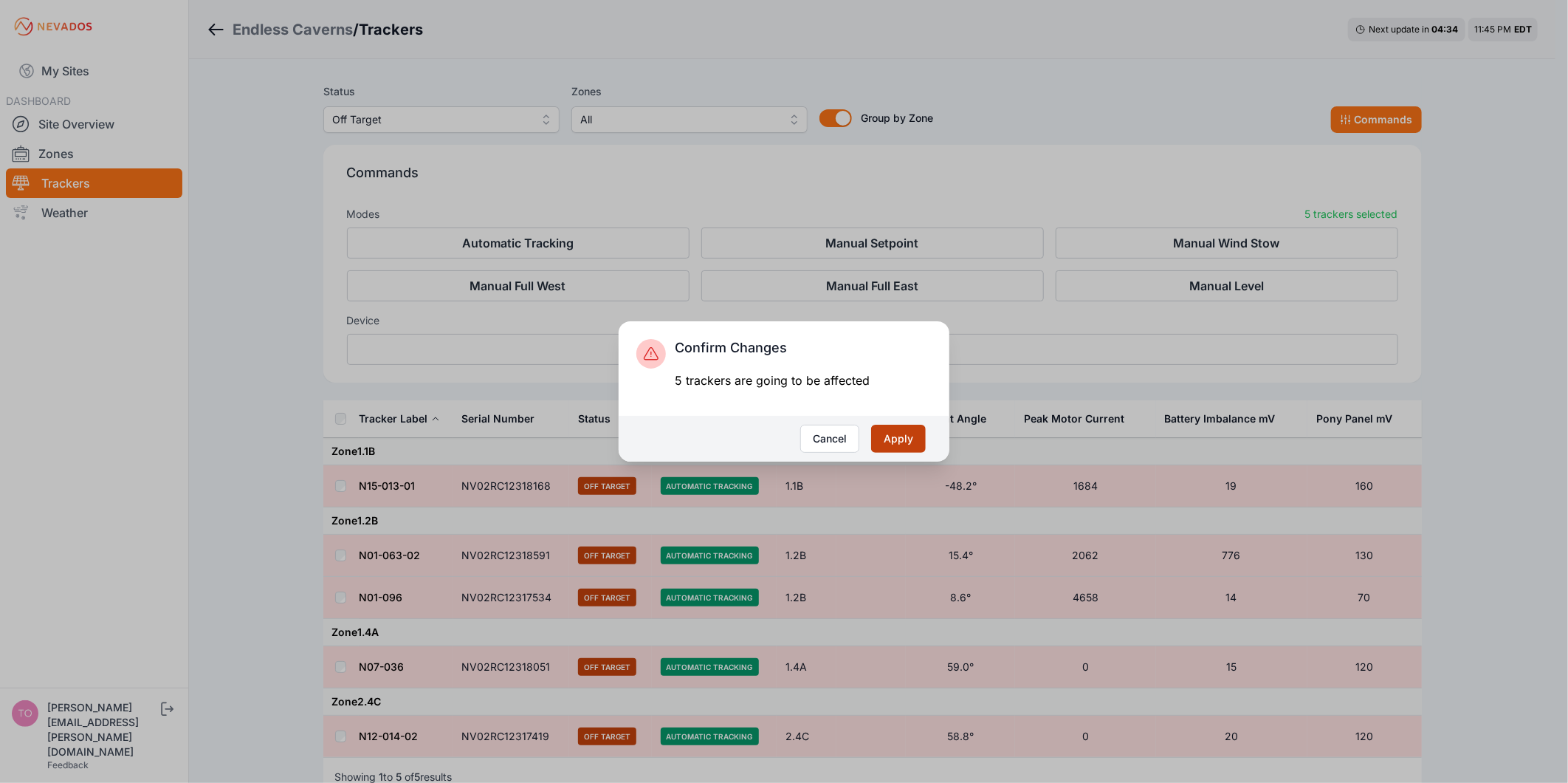
click at [904, 449] on button "Apply" at bounding box center [898, 439] width 54 height 28
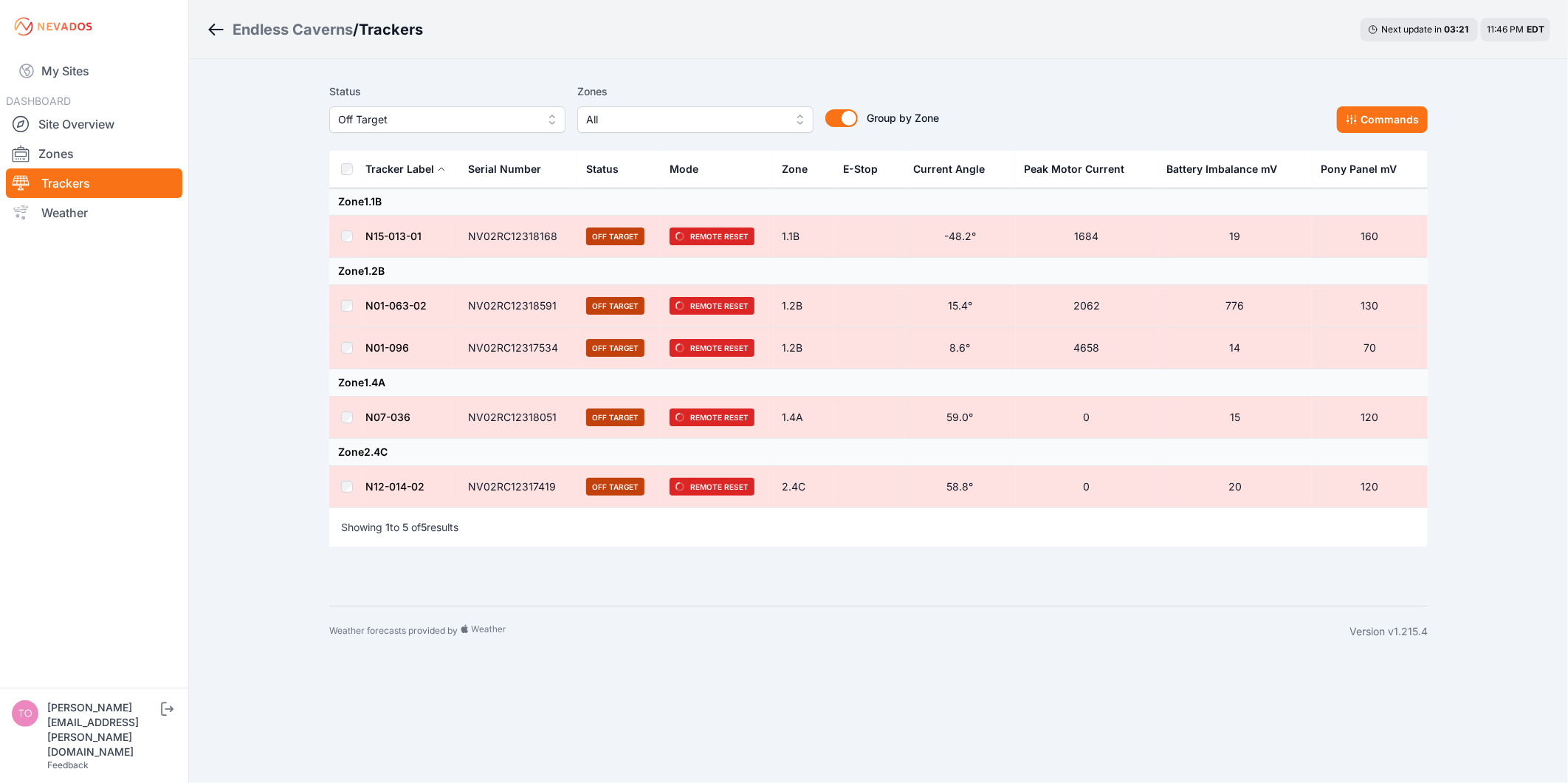
click at [1063, 662] on body "My Sites DASHBOARD Site Overview Zones Trackers Weather [EMAIL_ADDRESS][DOMAIN_…" at bounding box center [784, 392] width 1568 height 783
